Goal: Check status: Check status

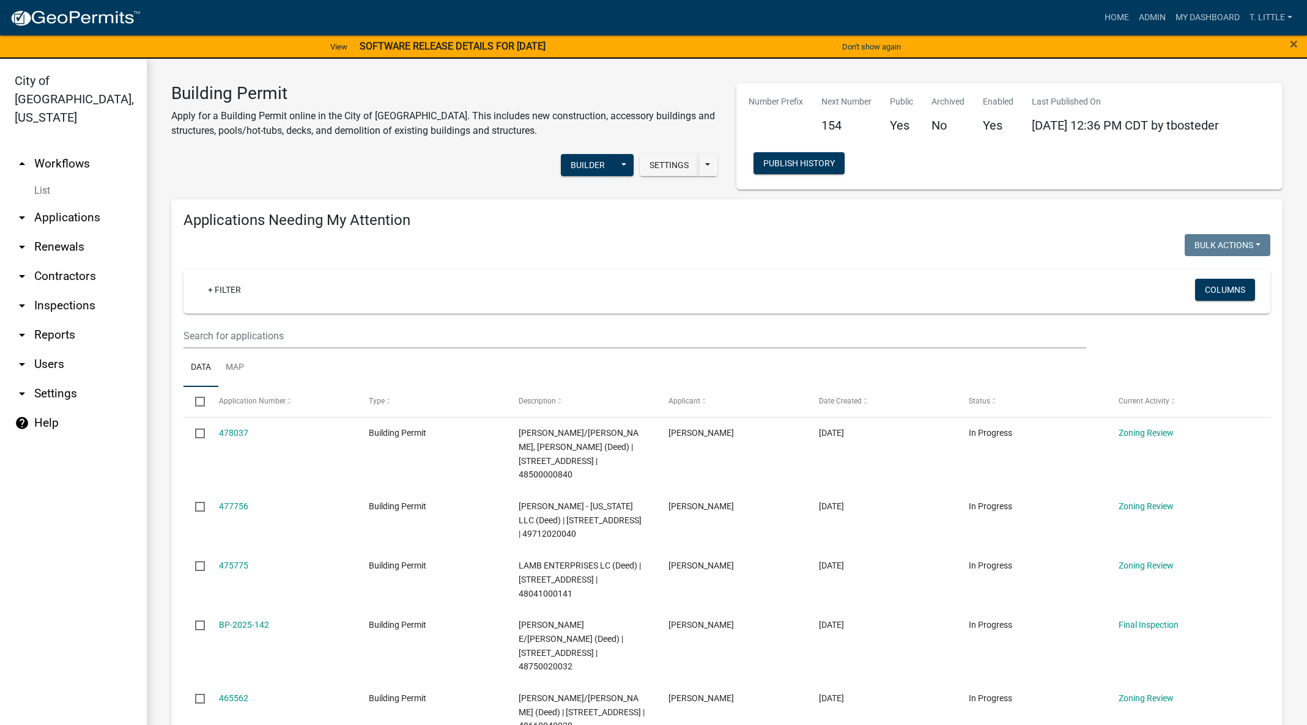
select select "3: 100"
click at [396, 330] on input "text" at bounding box center [635, 336] width 903 height 25
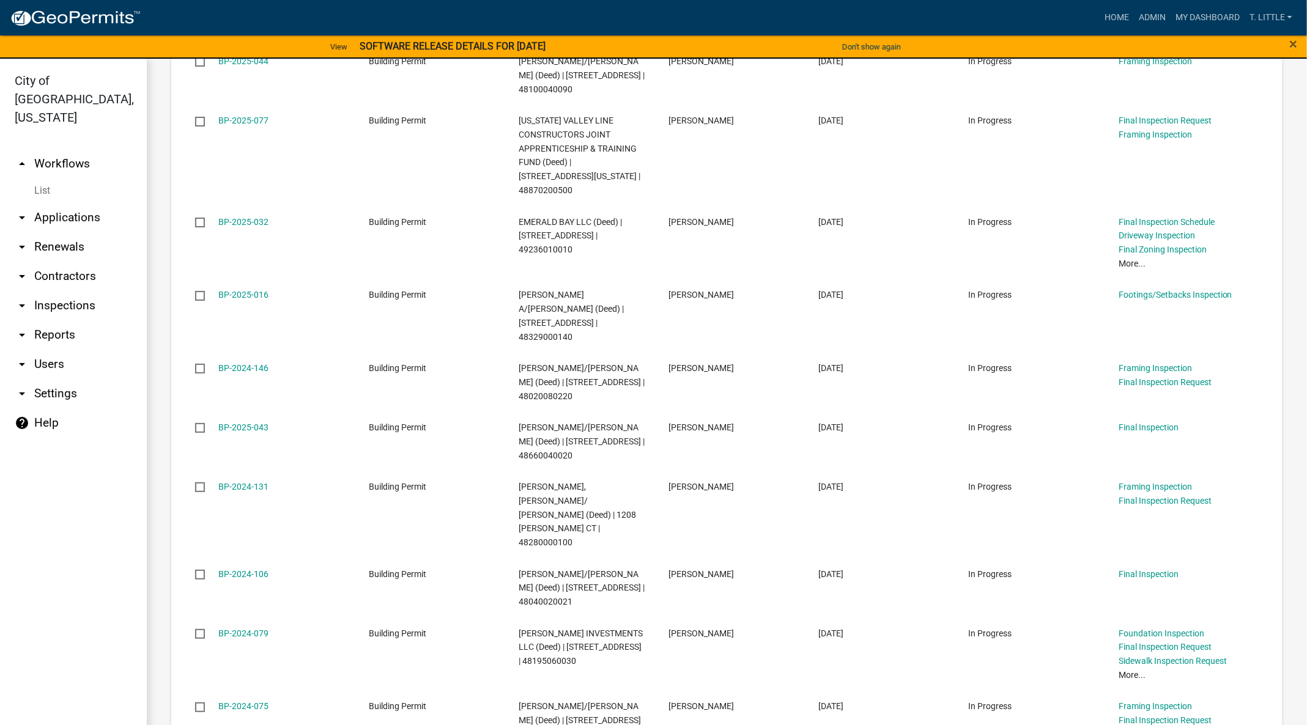
scroll to position [3120, 0]
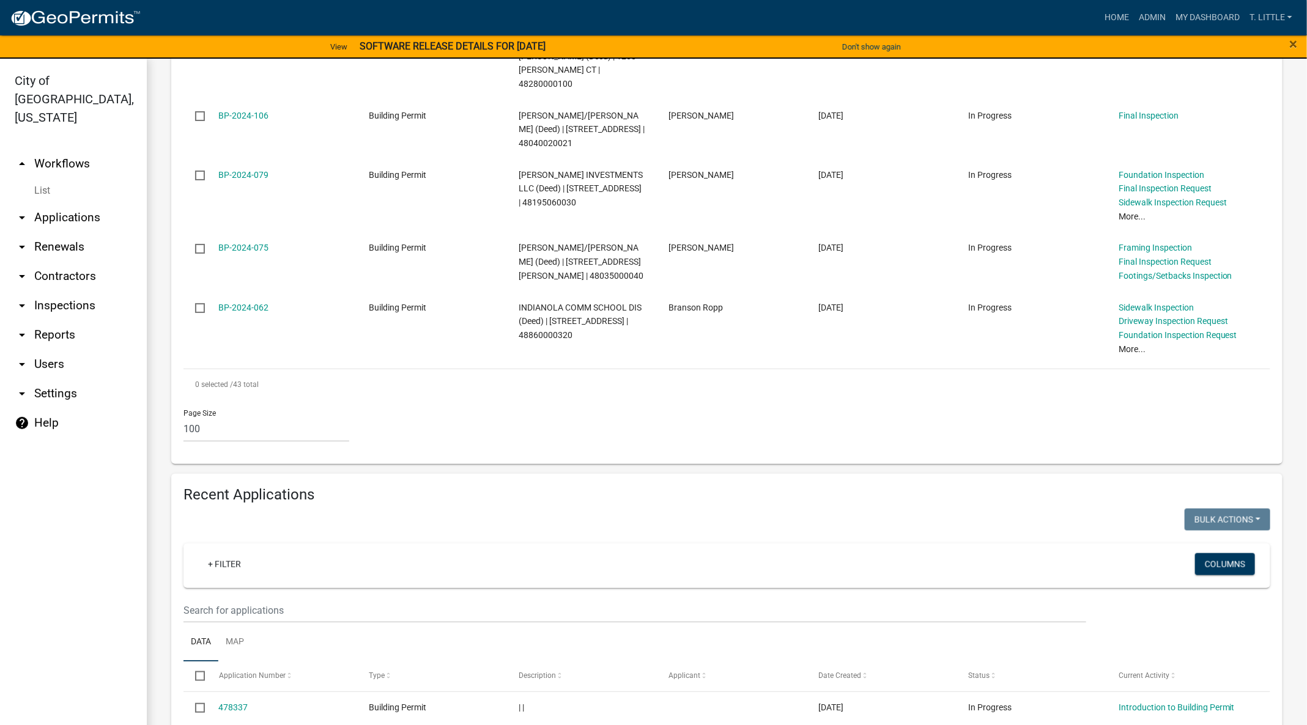
click at [653, 544] on wm-filter-builder "+ Filter Columns" at bounding box center [727, 584] width 1087 height 80
click at [653, 598] on input "text" at bounding box center [635, 610] width 903 height 25
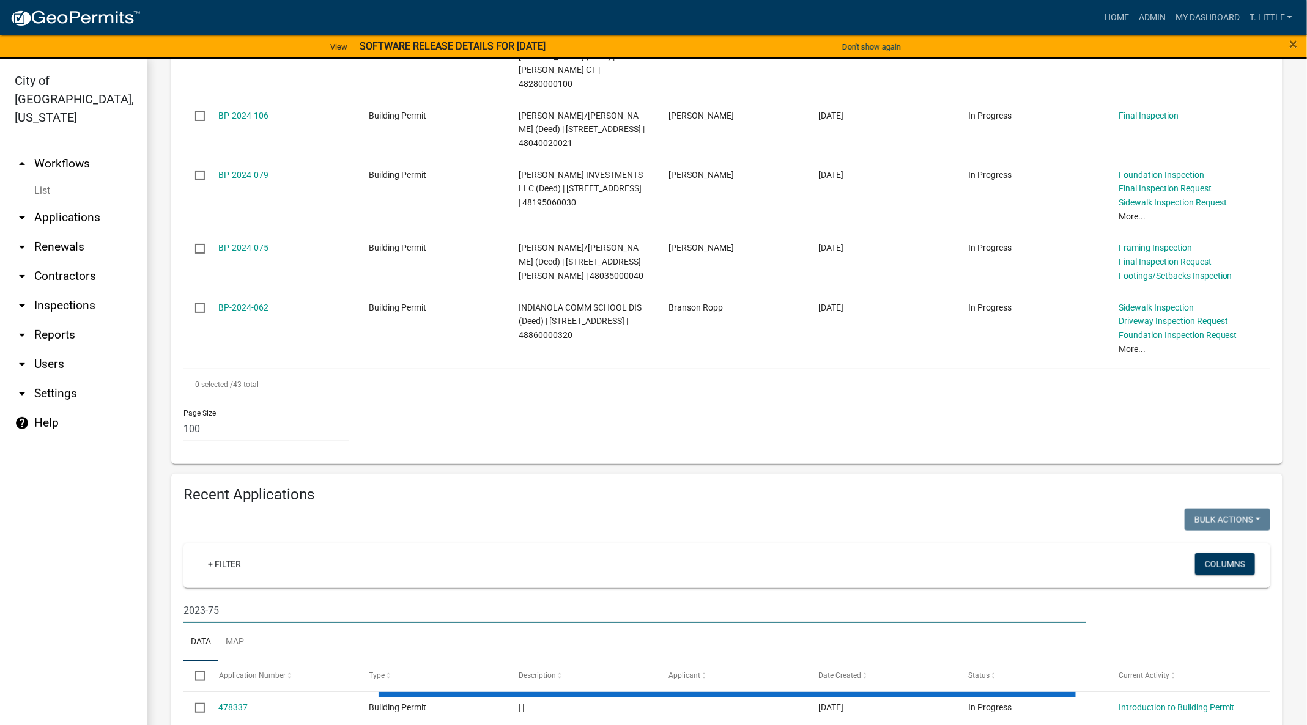
type input "2023-75"
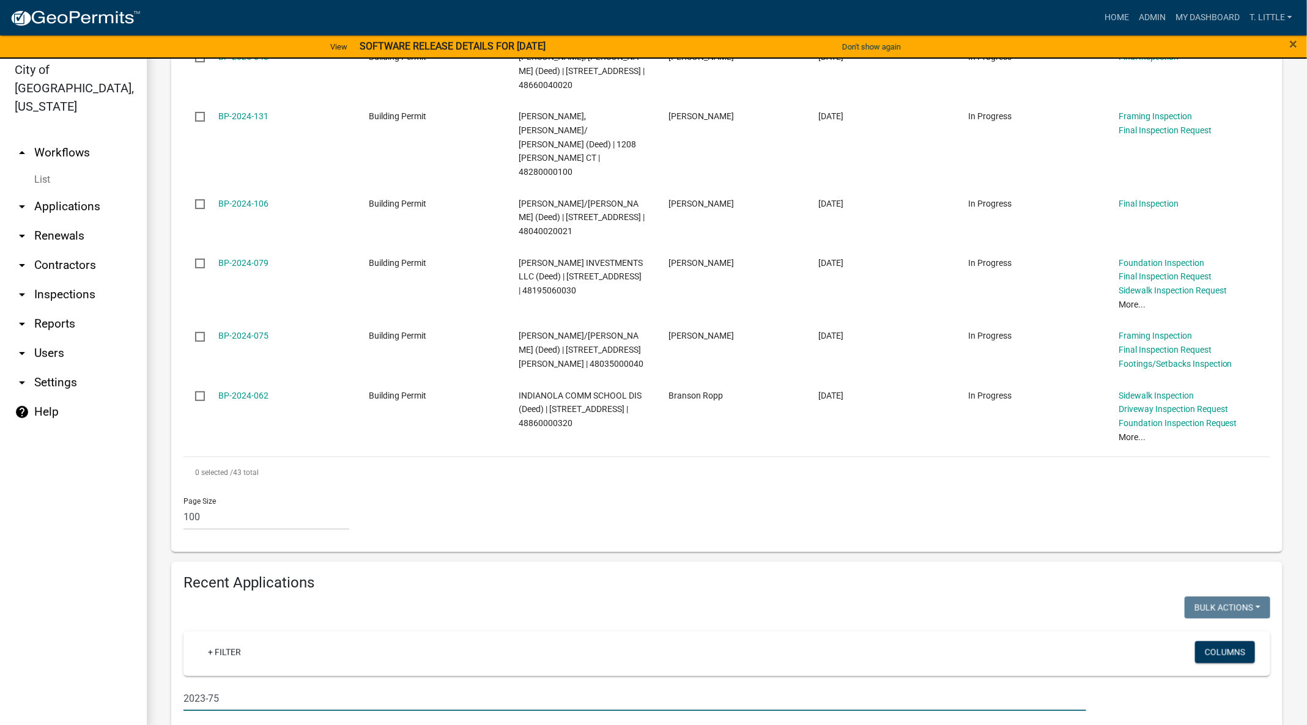
scroll to position [15, 0]
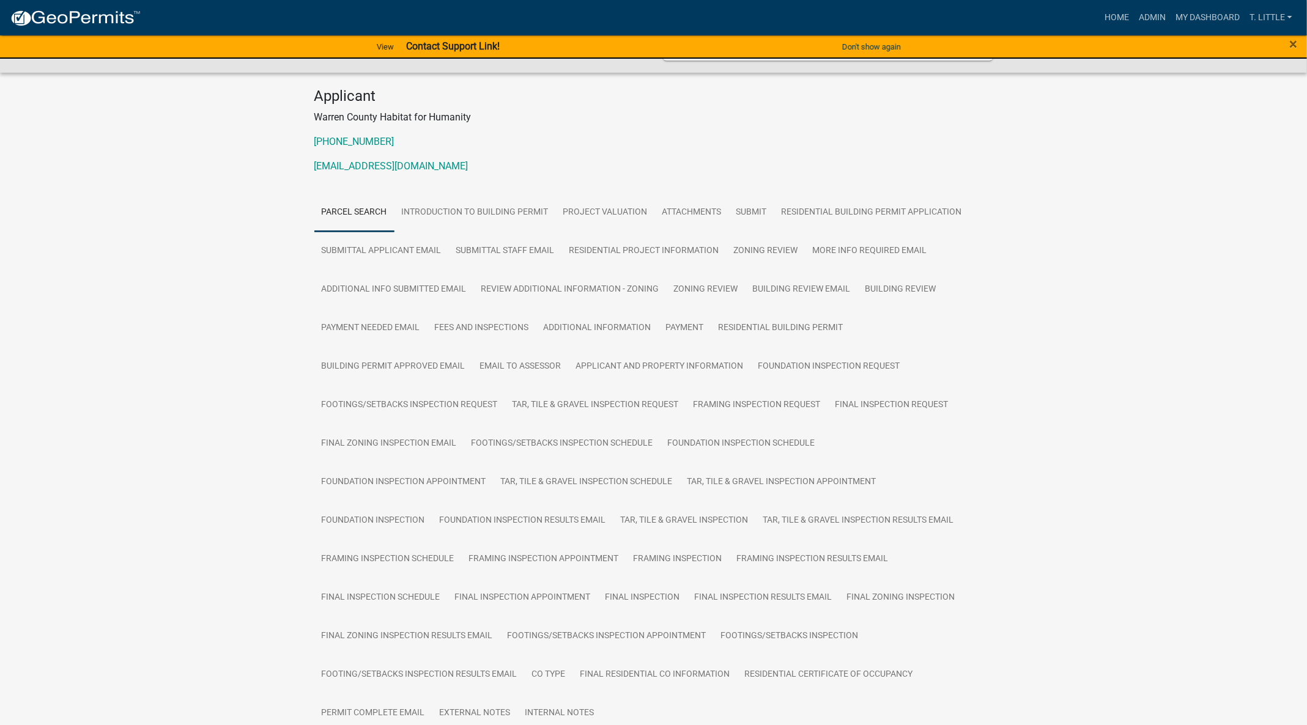
scroll to position [275, 0]
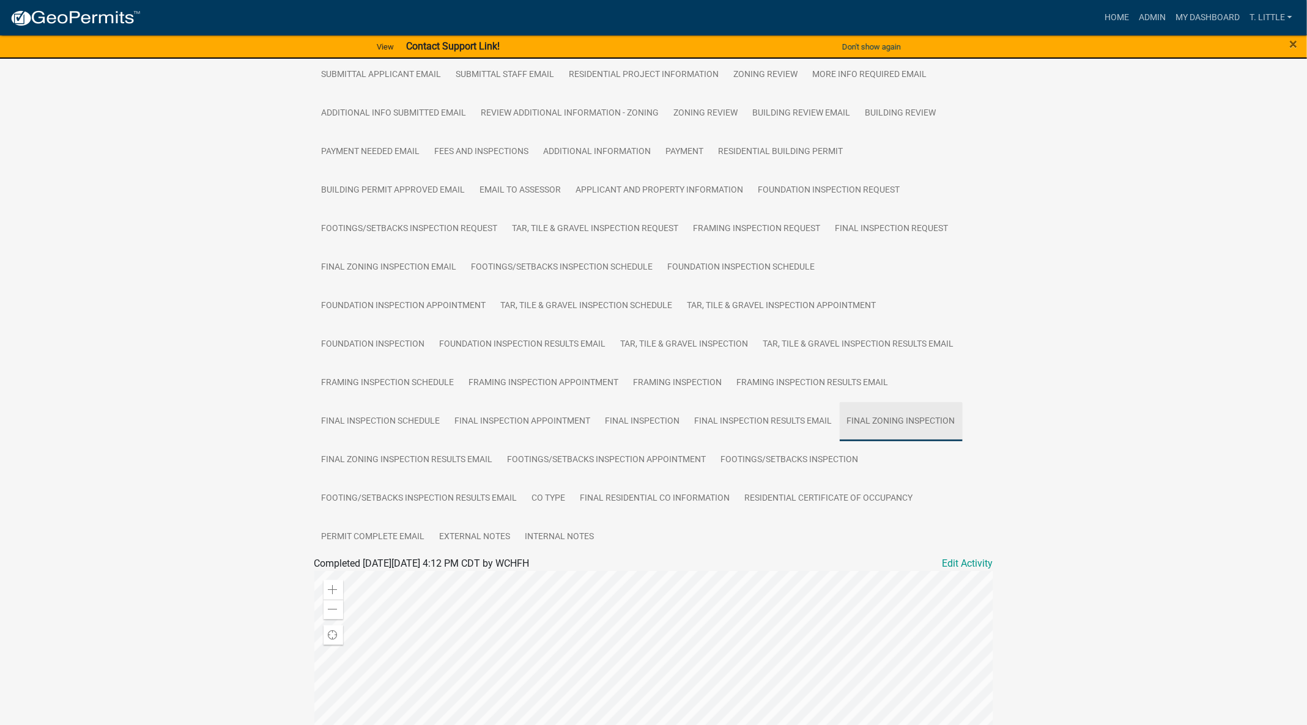
click at [899, 422] on link "Final Zoning Inspection" at bounding box center [901, 421] width 123 height 39
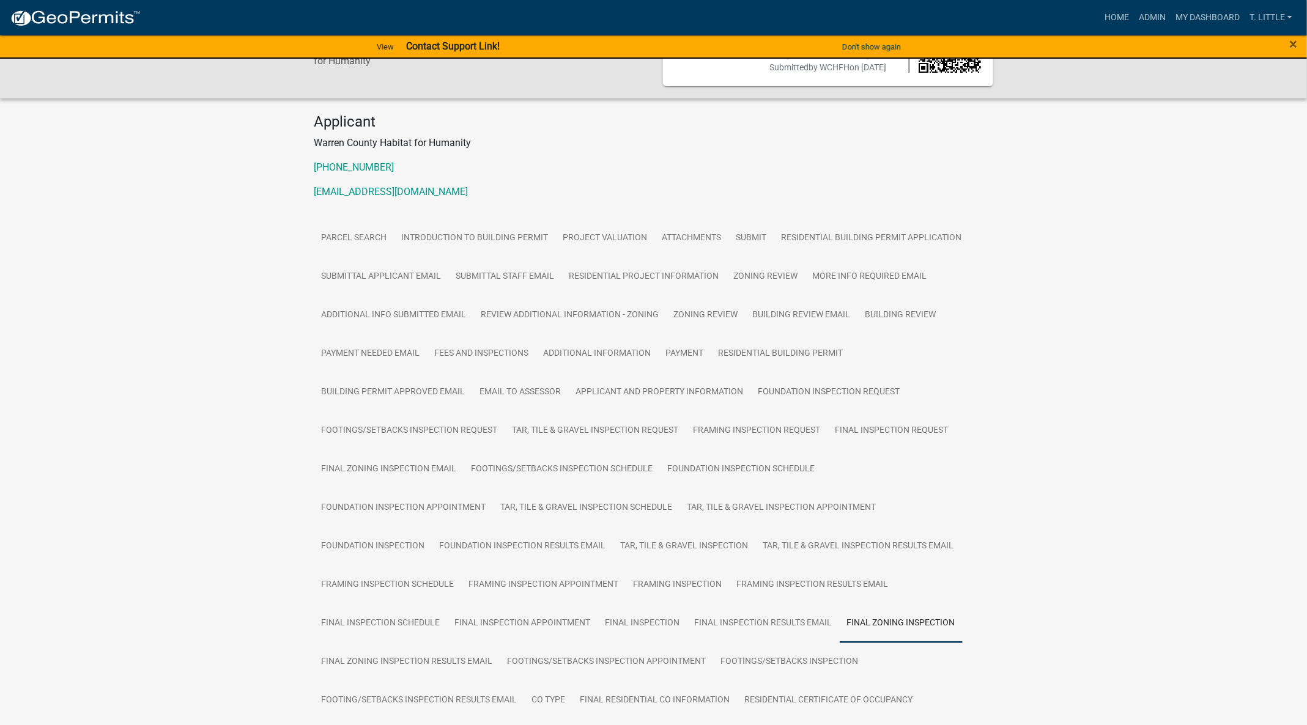
scroll to position [0, 0]
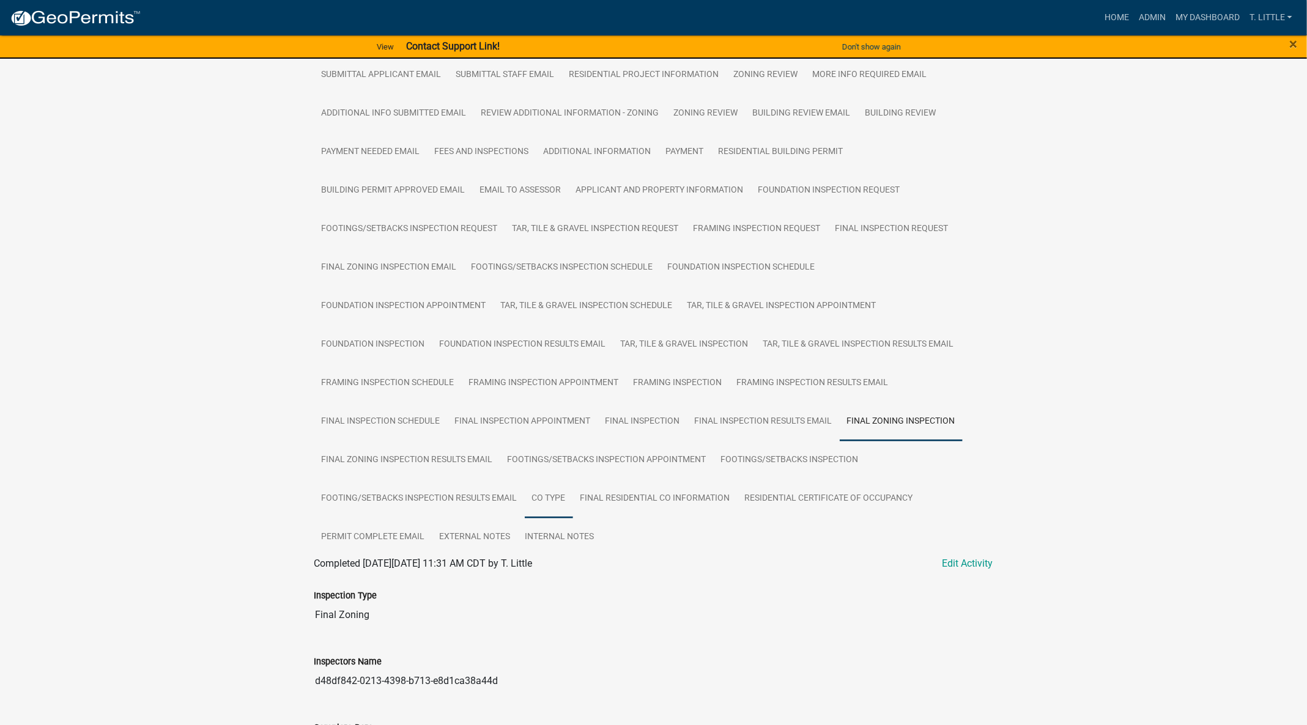
click at [547, 483] on link "CO Type" at bounding box center [549, 499] width 48 height 39
